Goal: Information Seeking & Learning: Learn about a topic

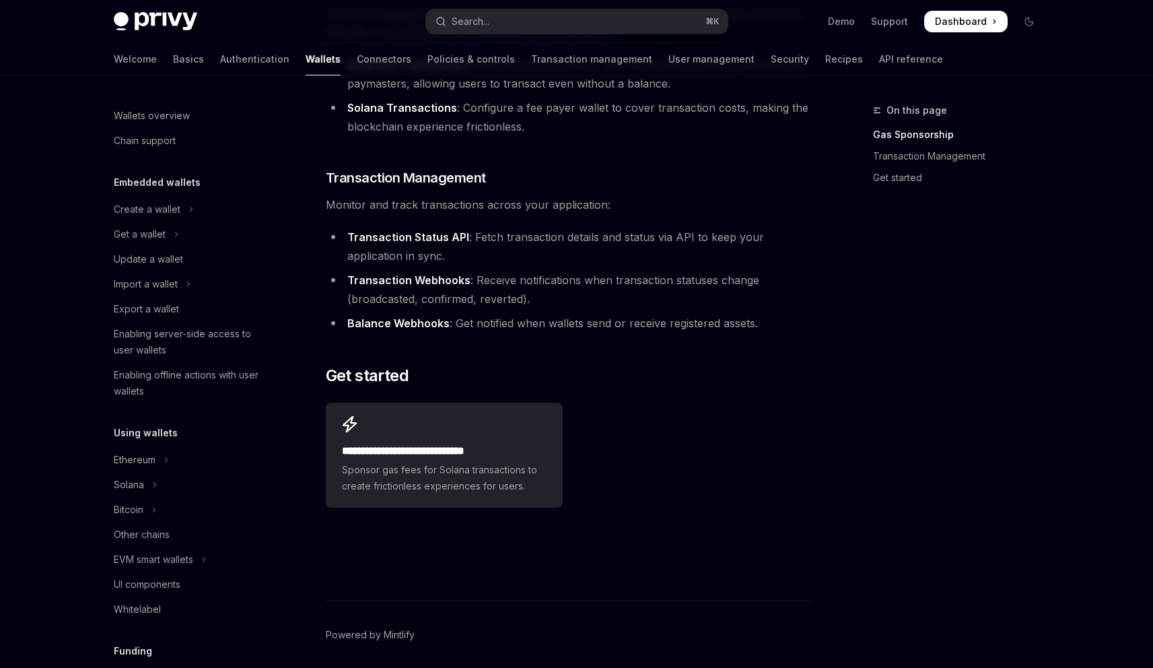
scroll to position [292, 0]
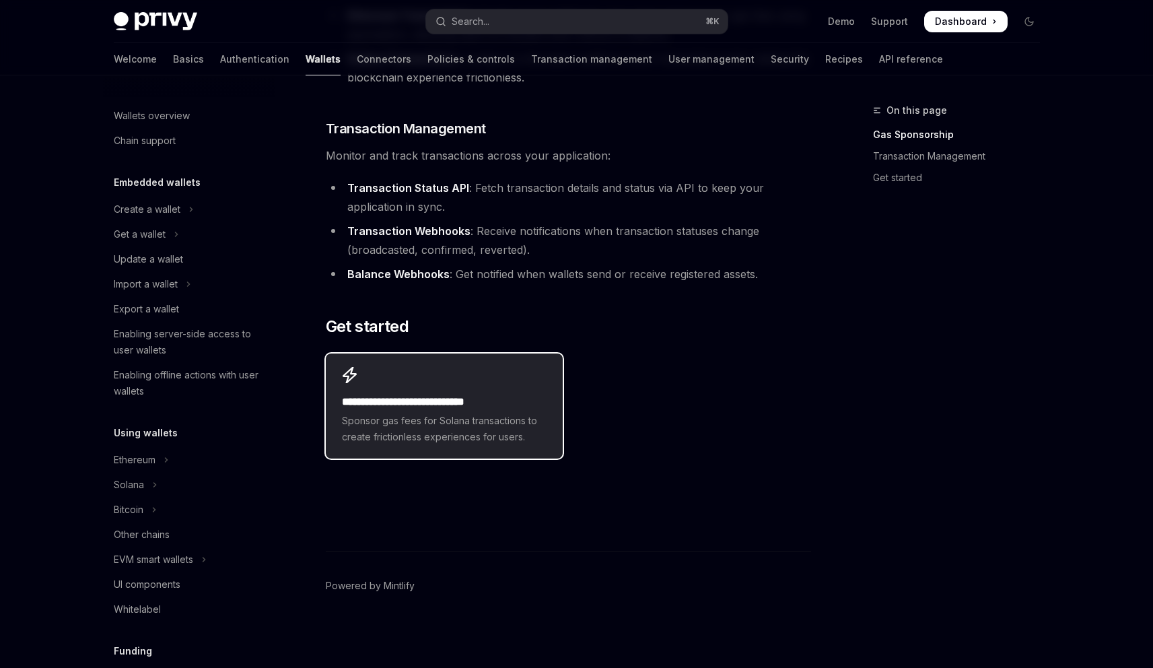
click at [519, 409] on h2 "**********" at bounding box center [444, 402] width 205 height 16
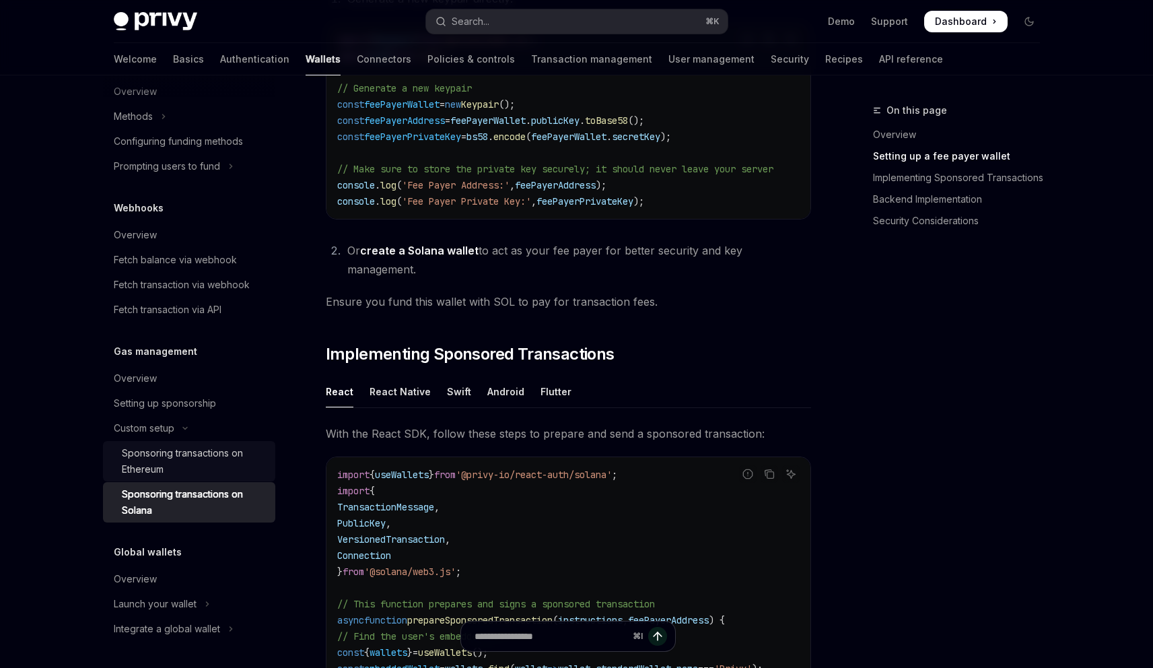
scroll to position [963, 0]
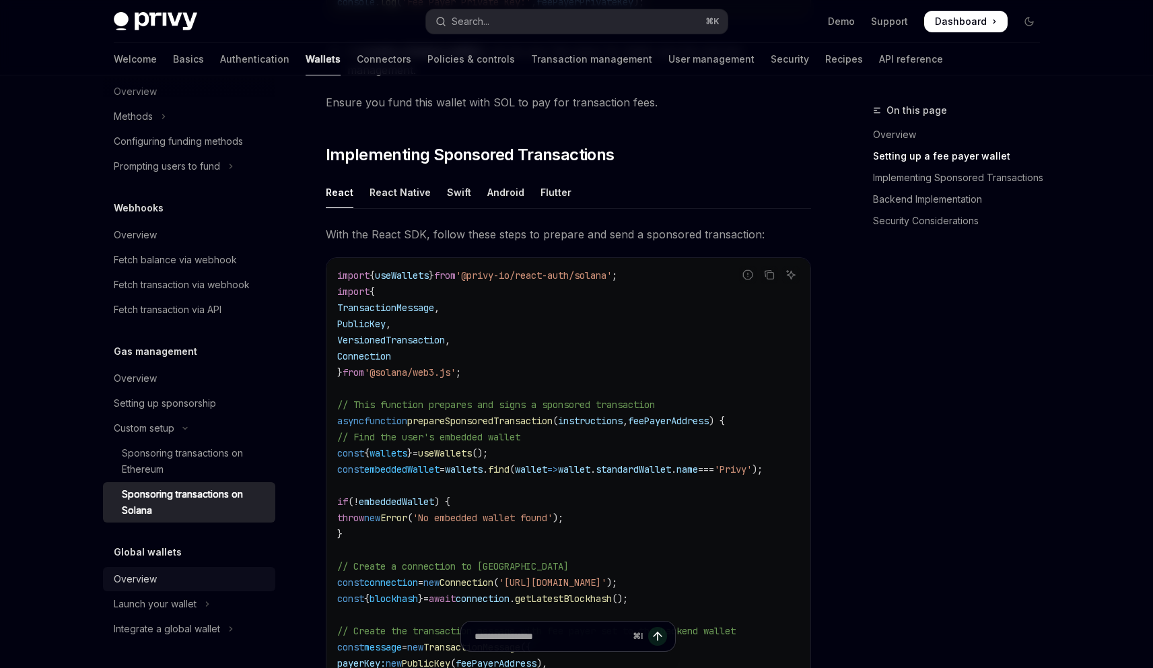
click at [171, 582] on div "Overview" at bounding box center [191, 579] width 154 height 16
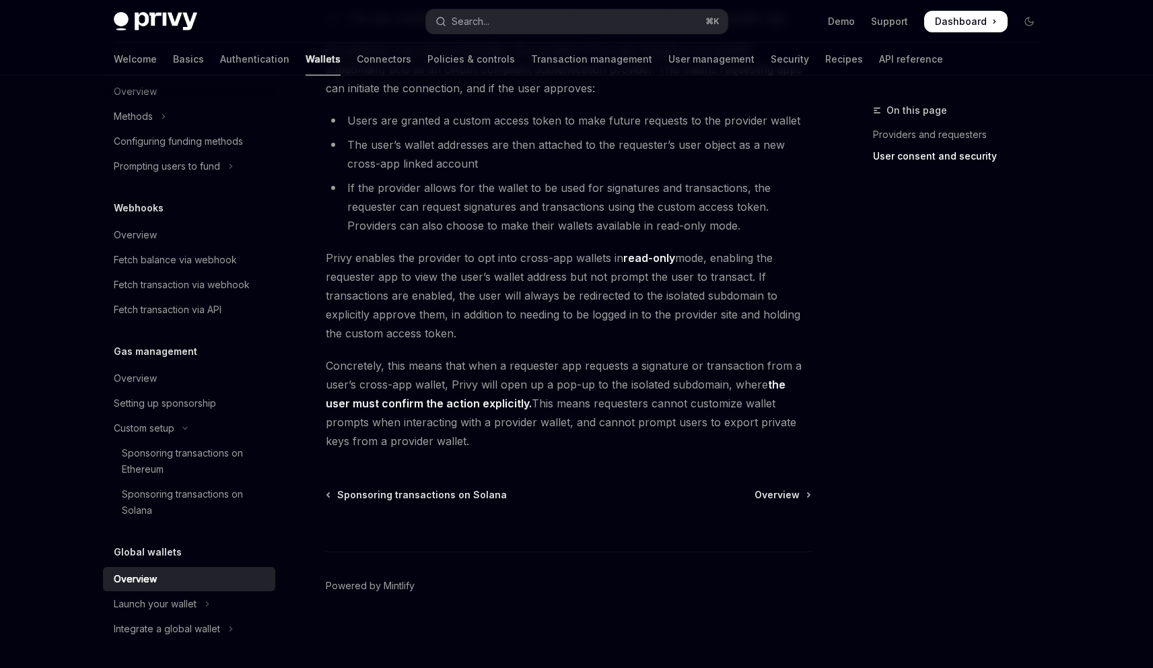
scroll to position [1026, 0]
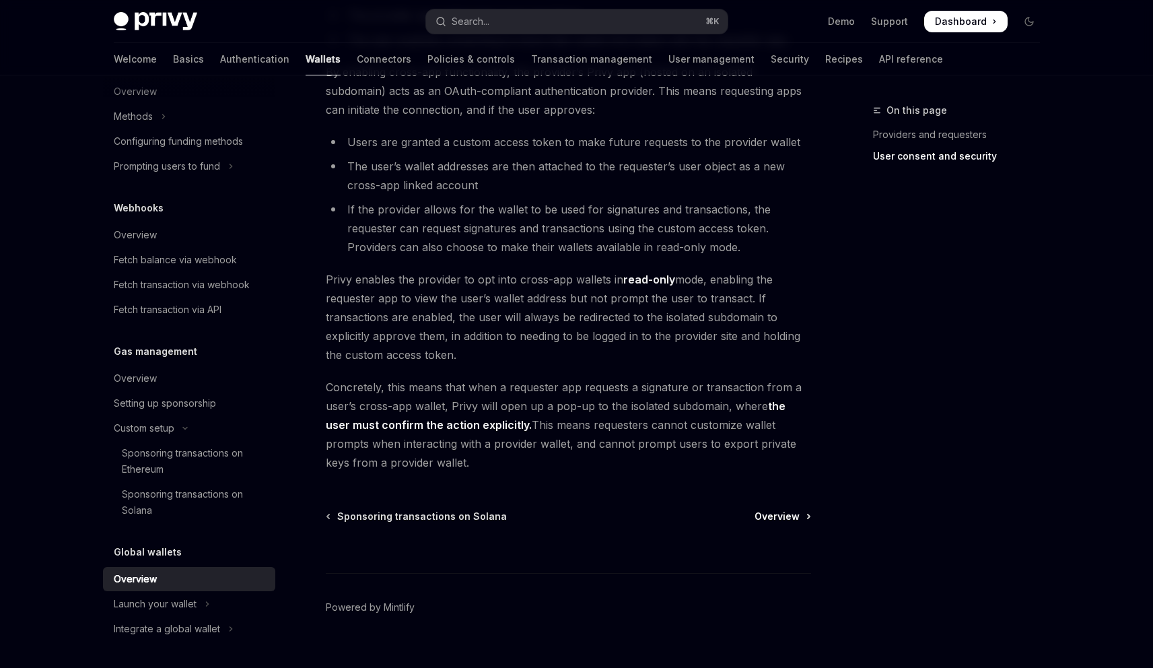
click at [805, 520] on link "Overview" at bounding box center [782, 516] width 55 height 13
type textarea "*"
